Goal: Task Accomplishment & Management: Manage account settings

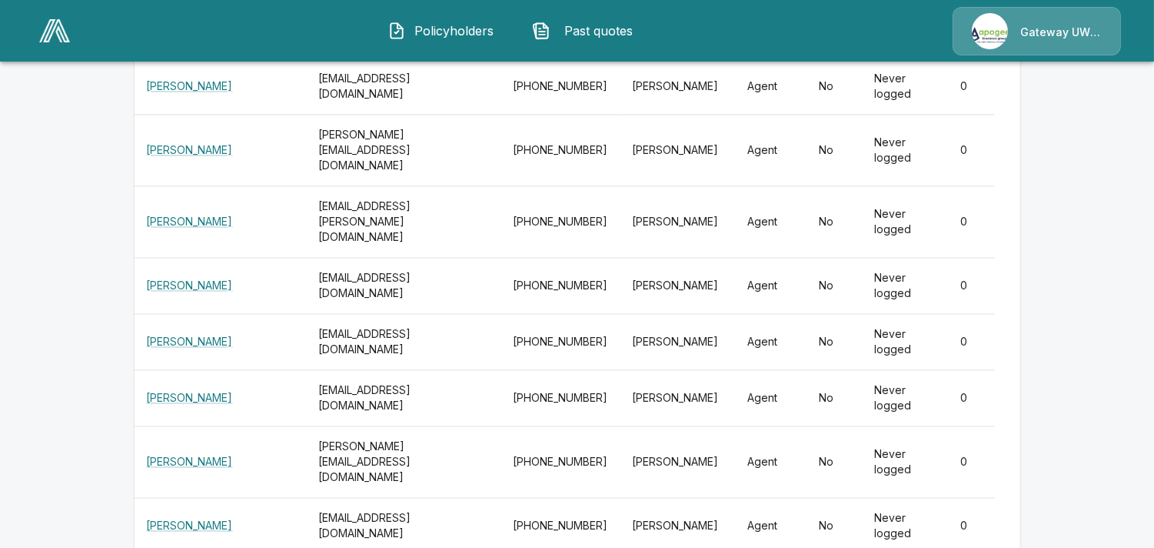
scroll to position [26056, 0]
click at [49, 33] on img at bounding box center [54, 30] width 31 height 23
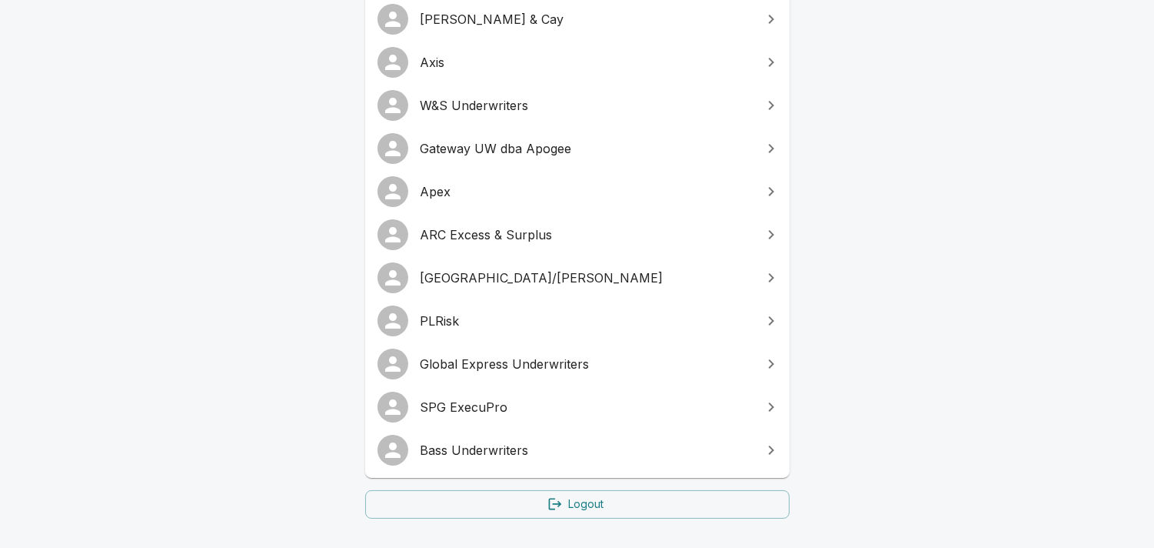
scroll to position [113, 0]
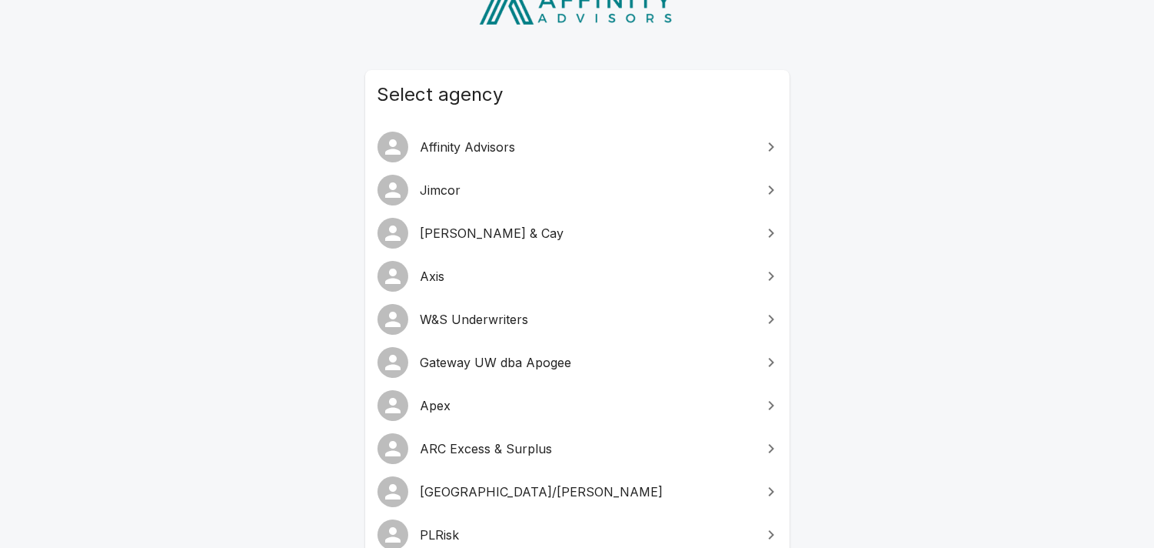
click at [439, 313] on span "W&S Underwriters" at bounding box center [587, 319] width 332 height 18
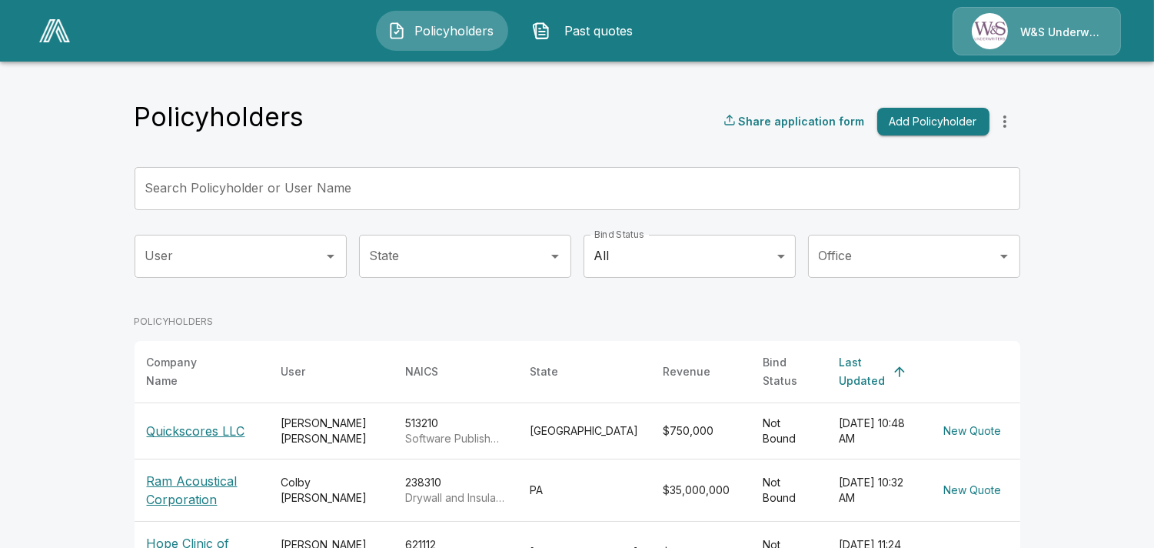
click at [1041, 28] on p "W&S Underwriters" at bounding box center [1062, 32] width 82 height 15
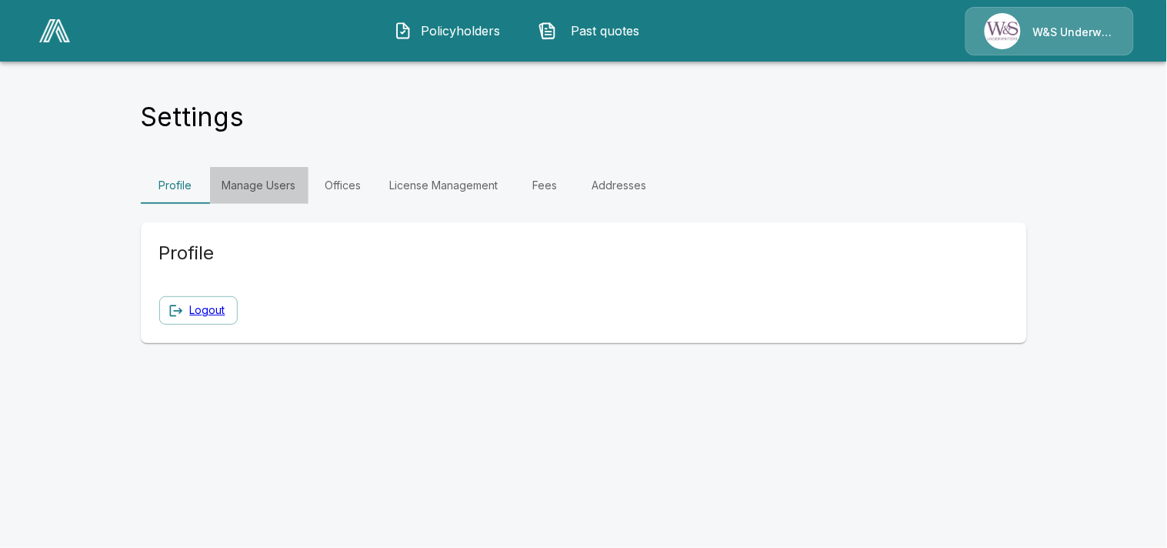
click at [255, 188] on link "Manage Users" at bounding box center [259, 185] width 98 height 37
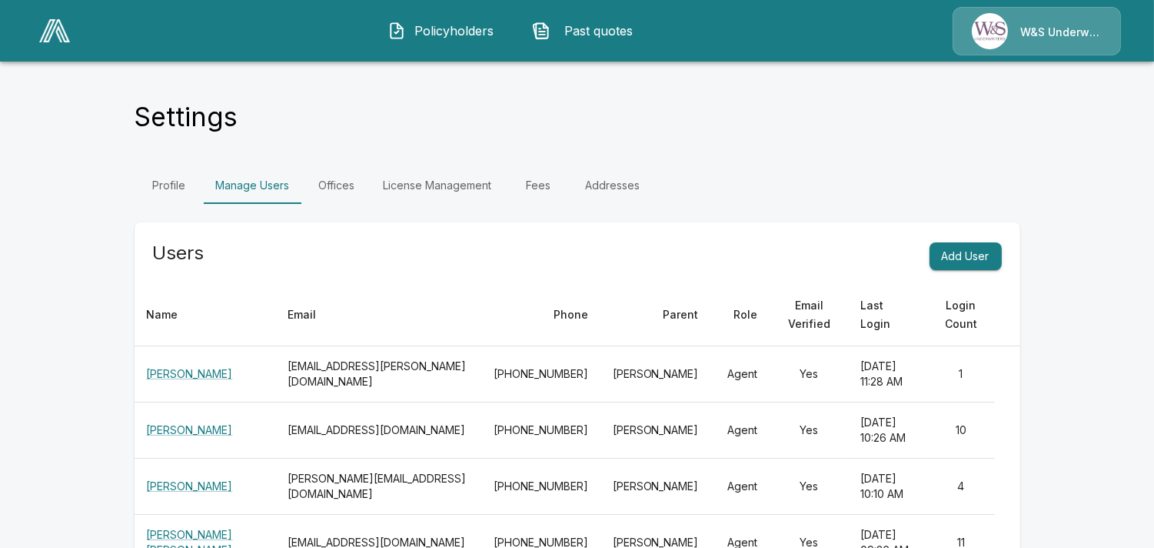
click at [775, 194] on div "Profile Manage Users Offices License Management Fees Addresses" at bounding box center [578, 185] width 886 height 37
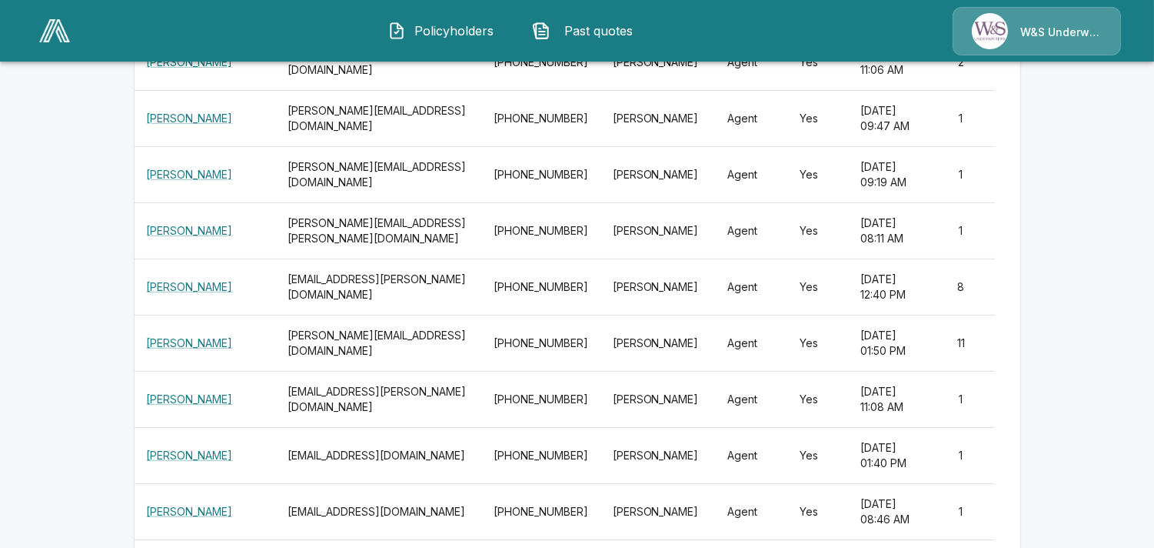
scroll to position [1025, 0]
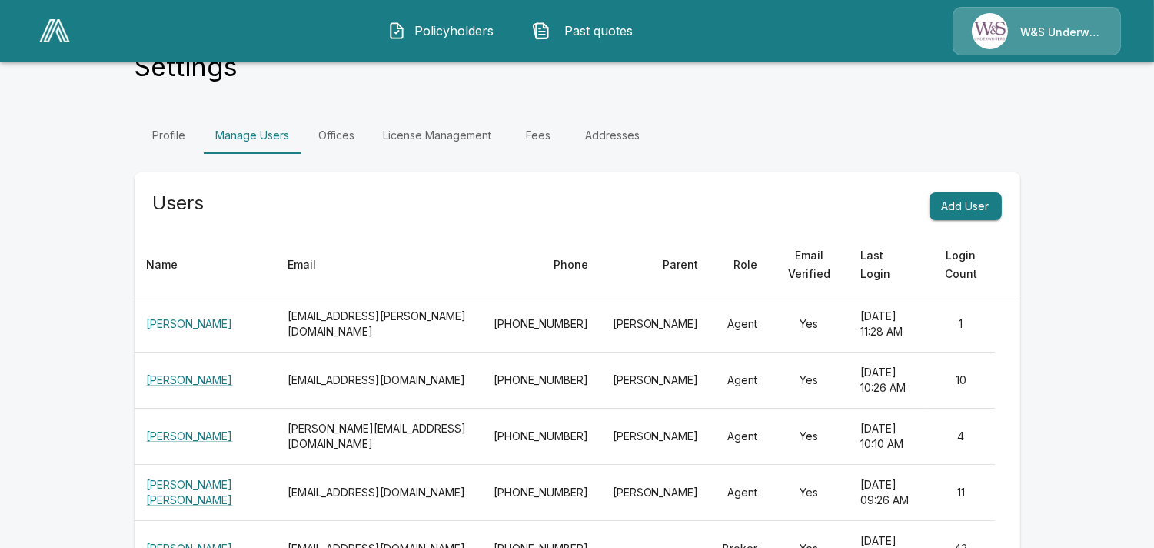
scroll to position [5721, 0]
